Goal: Task Accomplishment & Management: Use online tool/utility

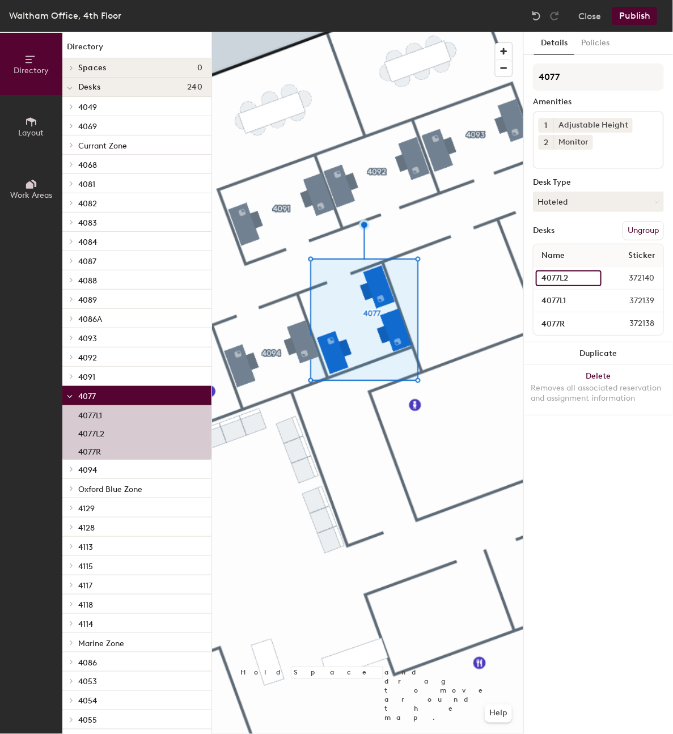
click at [551, 276] on input "4077L2" at bounding box center [569, 278] width 66 height 16
click at [558, 276] on input "4077L2" at bounding box center [569, 278] width 66 height 16
type input "4095L2"
click at [556, 298] on input "4077L1" at bounding box center [569, 301] width 66 height 16
click at [559, 298] on input "4077L1" at bounding box center [569, 301] width 66 height 16
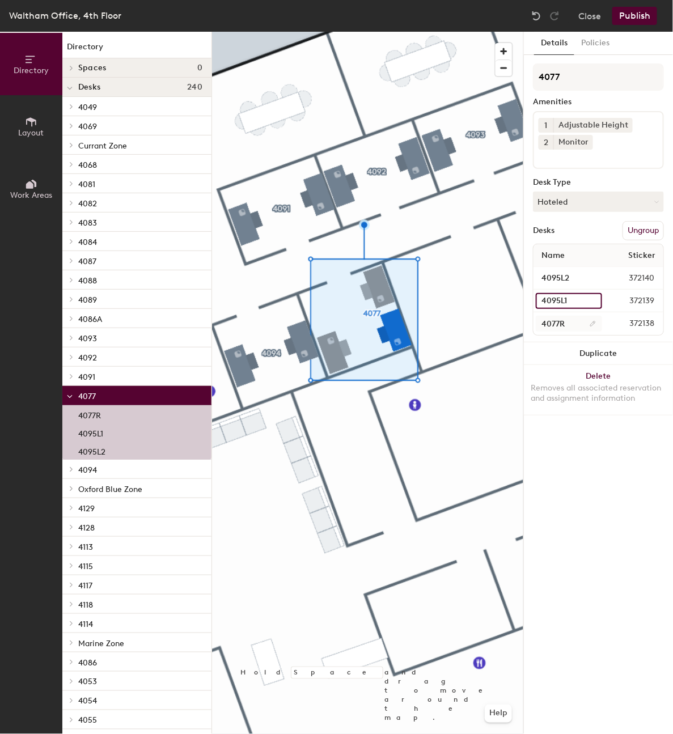
type input "4095L1"
click at [554, 321] on input "4077R" at bounding box center [569, 324] width 66 height 16
click at [556, 322] on input "4077R" at bounding box center [569, 324] width 66 height 16
click at [559, 322] on input "4077R" at bounding box center [569, 324] width 66 height 16
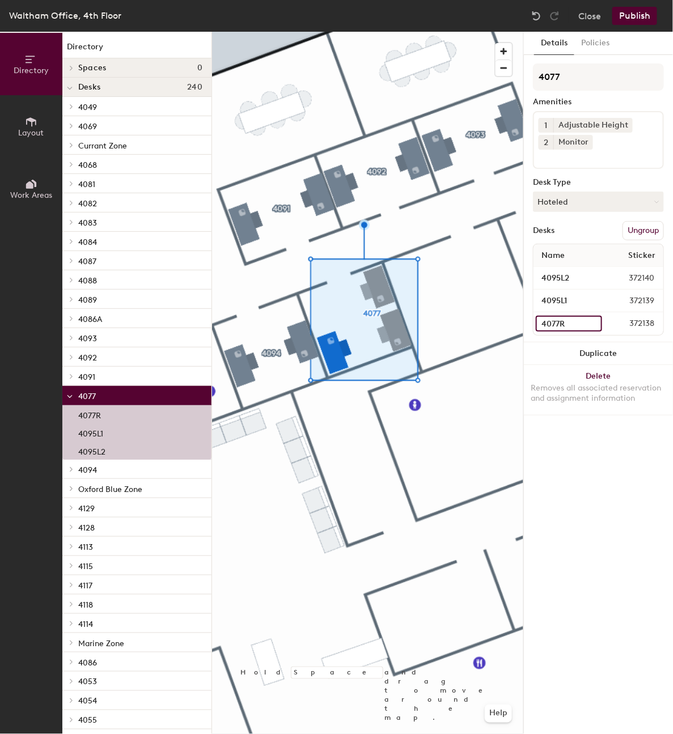
click at [559, 322] on input "4077R" at bounding box center [569, 324] width 66 height 16
type input "4095R"
click at [560, 78] on input "4077" at bounding box center [598, 76] width 131 height 27
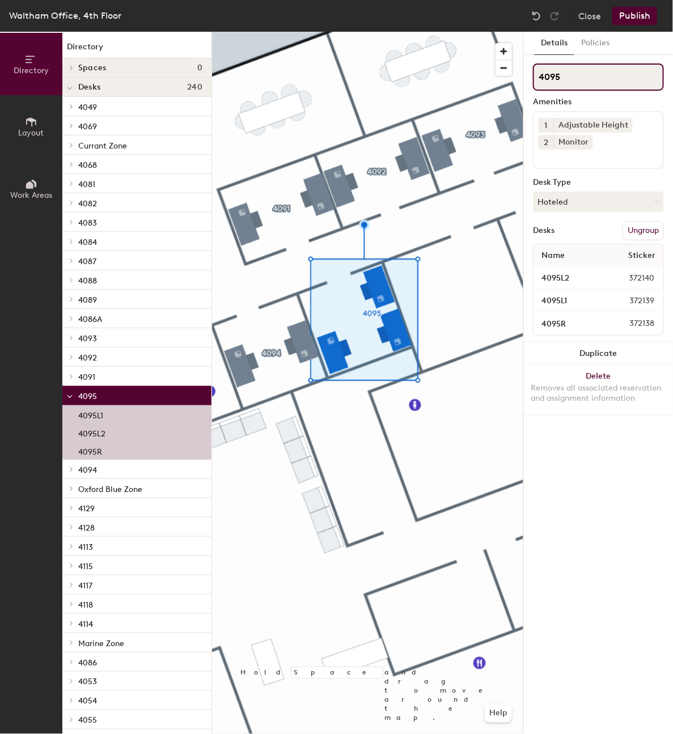
type input "4095"
click at [632, 18] on button "Publish" at bounding box center [634, 16] width 45 height 18
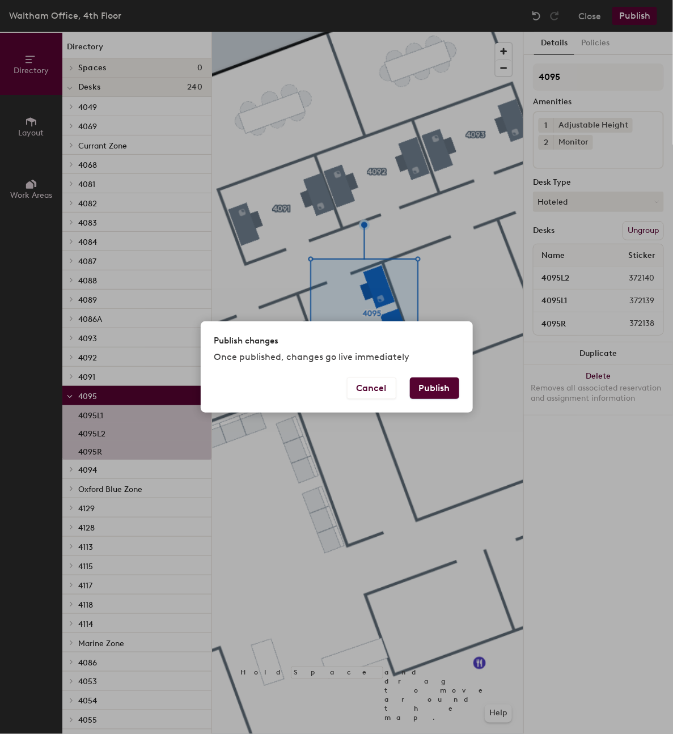
click at [429, 401] on div "Cancel Publish" at bounding box center [337, 394] width 272 height 35
click at [426, 391] on button "Publish" at bounding box center [434, 388] width 49 height 22
